Goal: Navigation & Orientation: Find specific page/section

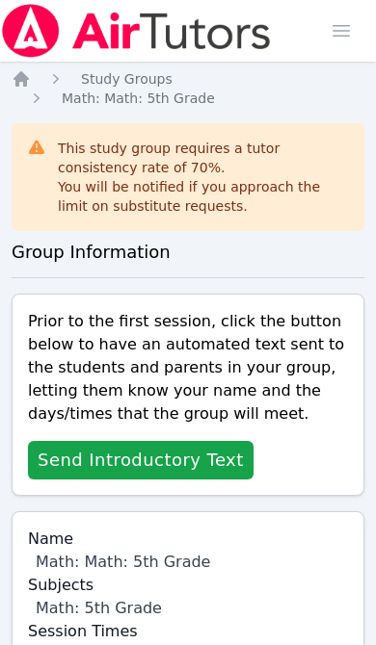
click at [27, 80] on icon "Breadcrumb" at bounding box center [20, 78] width 15 height 15
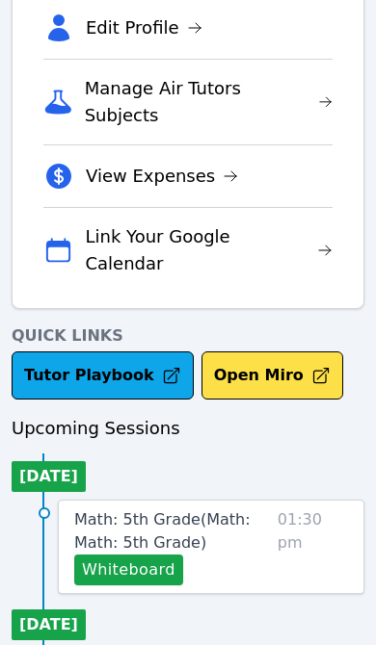
scroll to position [559, 0]
click at [173, 510] on span "Math: 5th Grade ( Math: Math: 5th Grade )" at bounding box center [162, 530] width 176 height 41
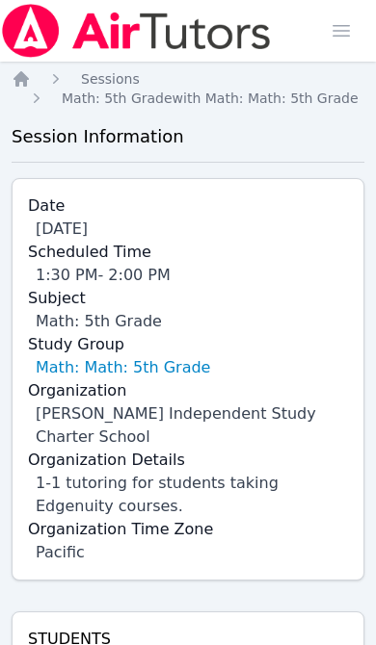
click at [350, 40] on span "button" at bounding box center [341, 31] width 42 height 42
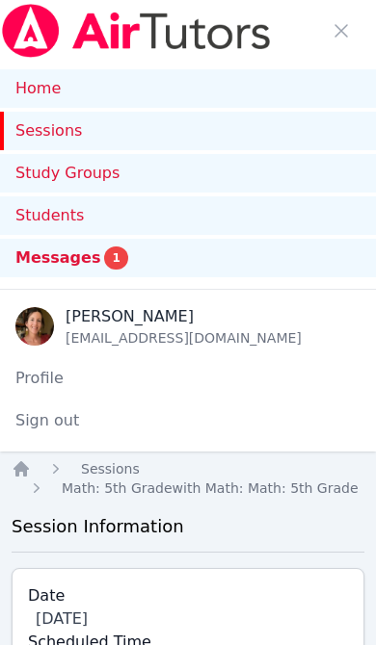
click at [46, 222] on link "Students" at bounding box center [188, 215] width 376 height 39
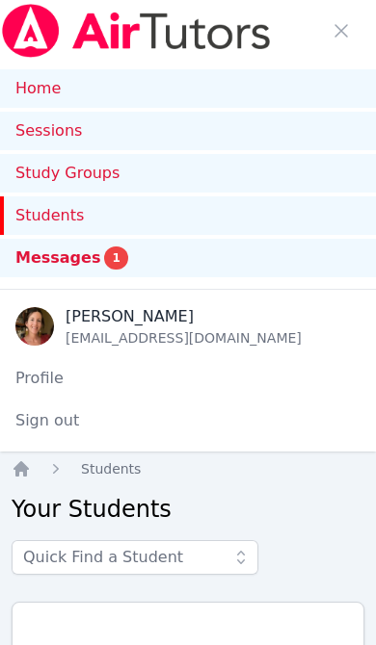
click at [39, 134] on link "Sessions" at bounding box center [188, 131] width 376 height 39
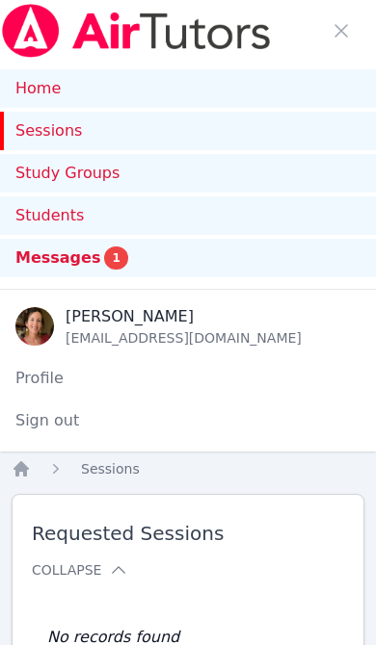
click at [41, 80] on link "Home" at bounding box center [188, 88] width 376 height 39
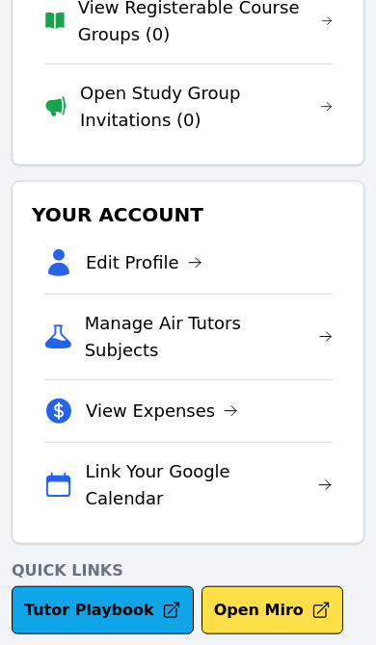
scroll to position [714, 0]
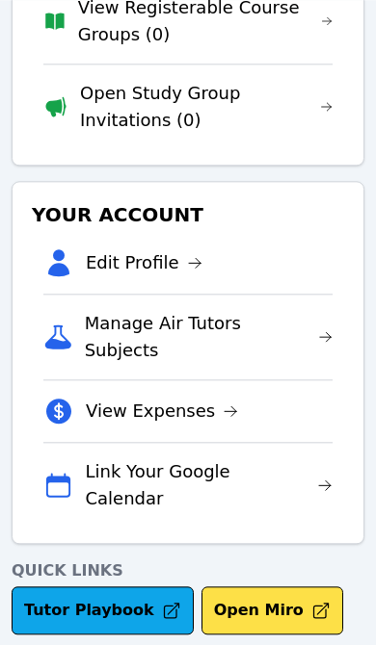
click at [118, 586] on link "Tutor Playbook" at bounding box center [103, 610] width 182 height 48
